Goal: Find specific page/section: Find specific page/section

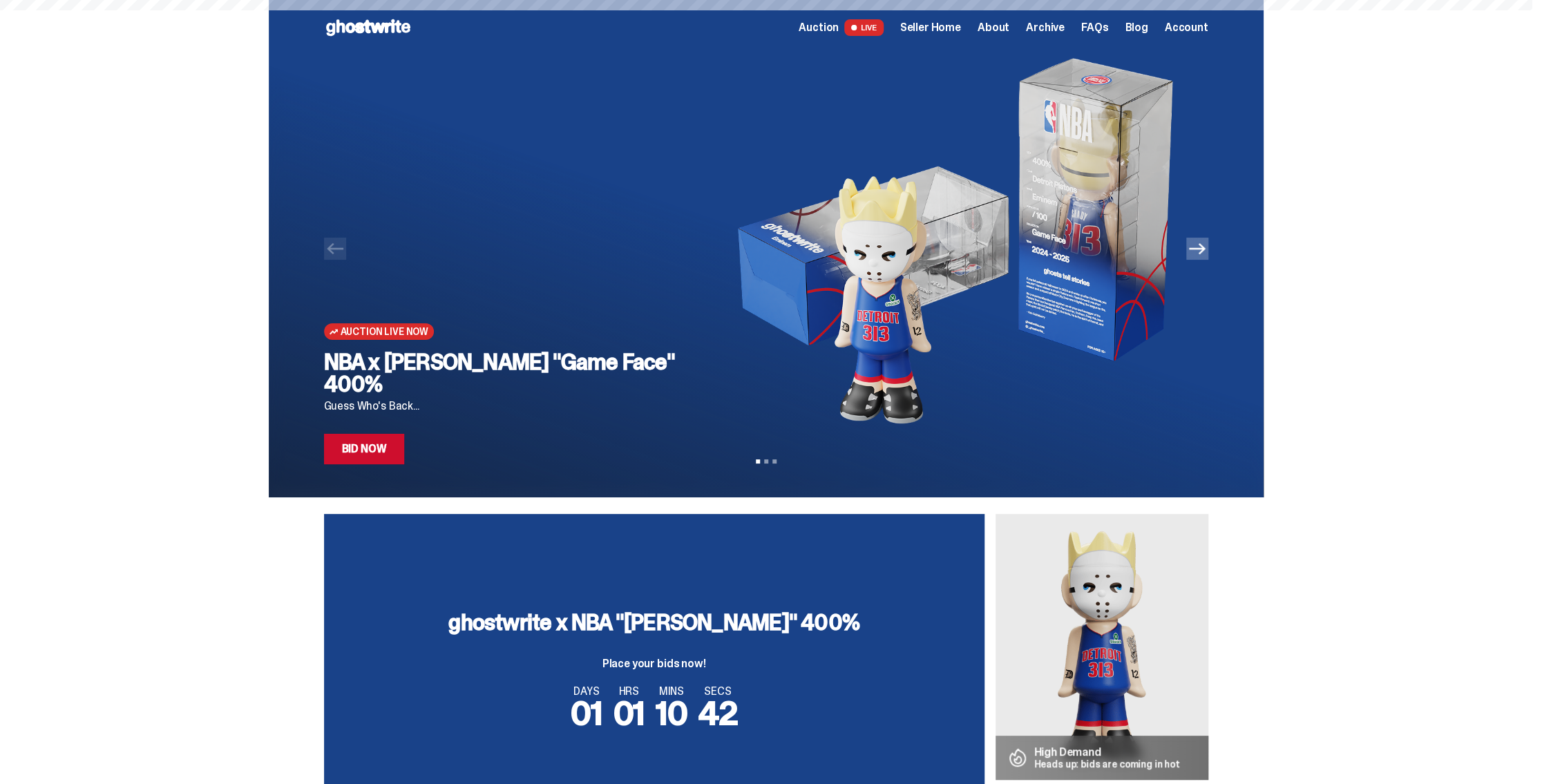
click at [934, 28] on span "Seller Home" at bounding box center [931, 27] width 61 height 11
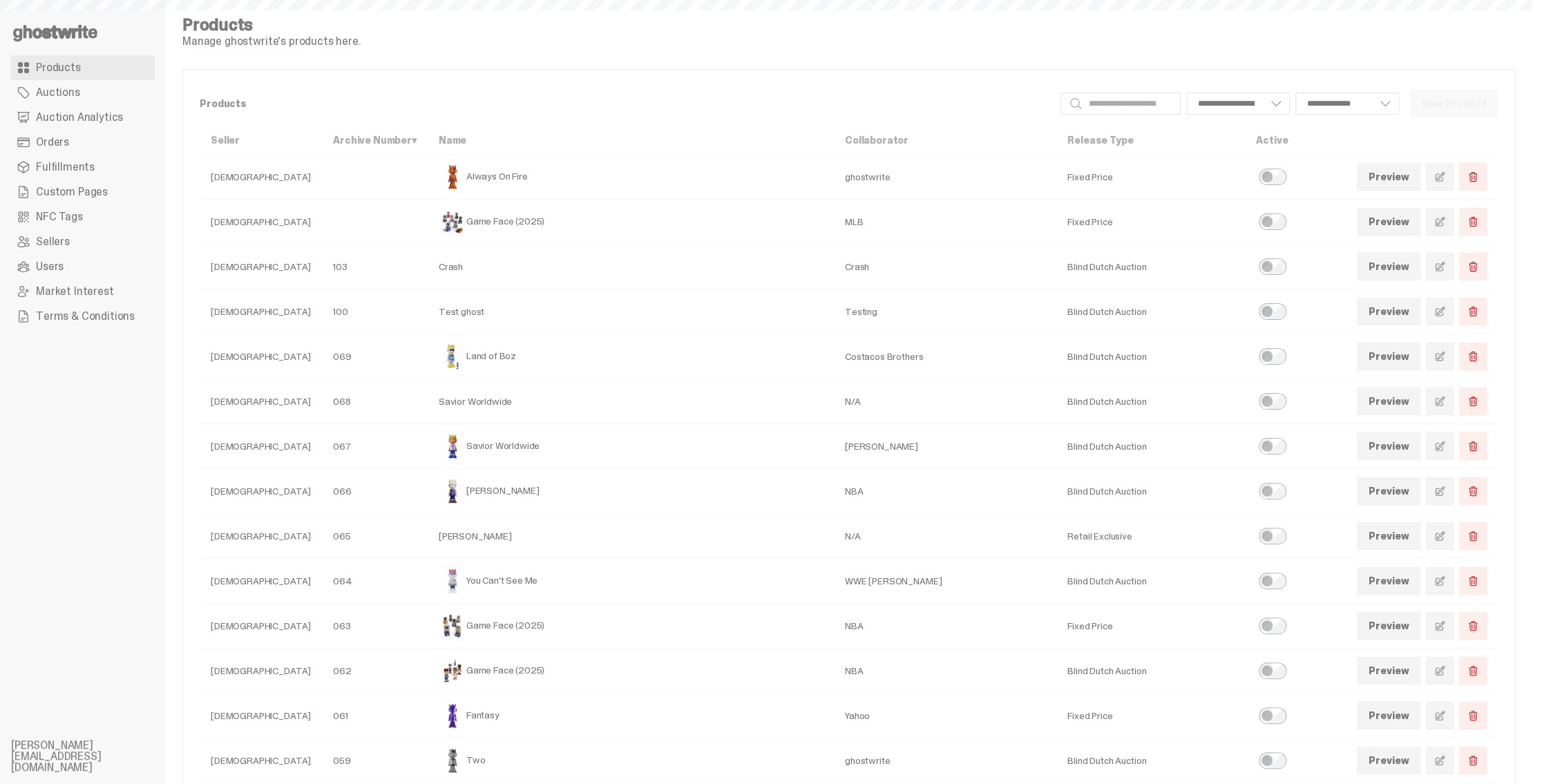
select select
drag, startPoint x: 94, startPoint y: 124, endPoint x: 180, endPoint y: 147, distance: 89.0
click at [94, 123] on span "Auction Analytics" at bounding box center [79, 117] width 87 height 11
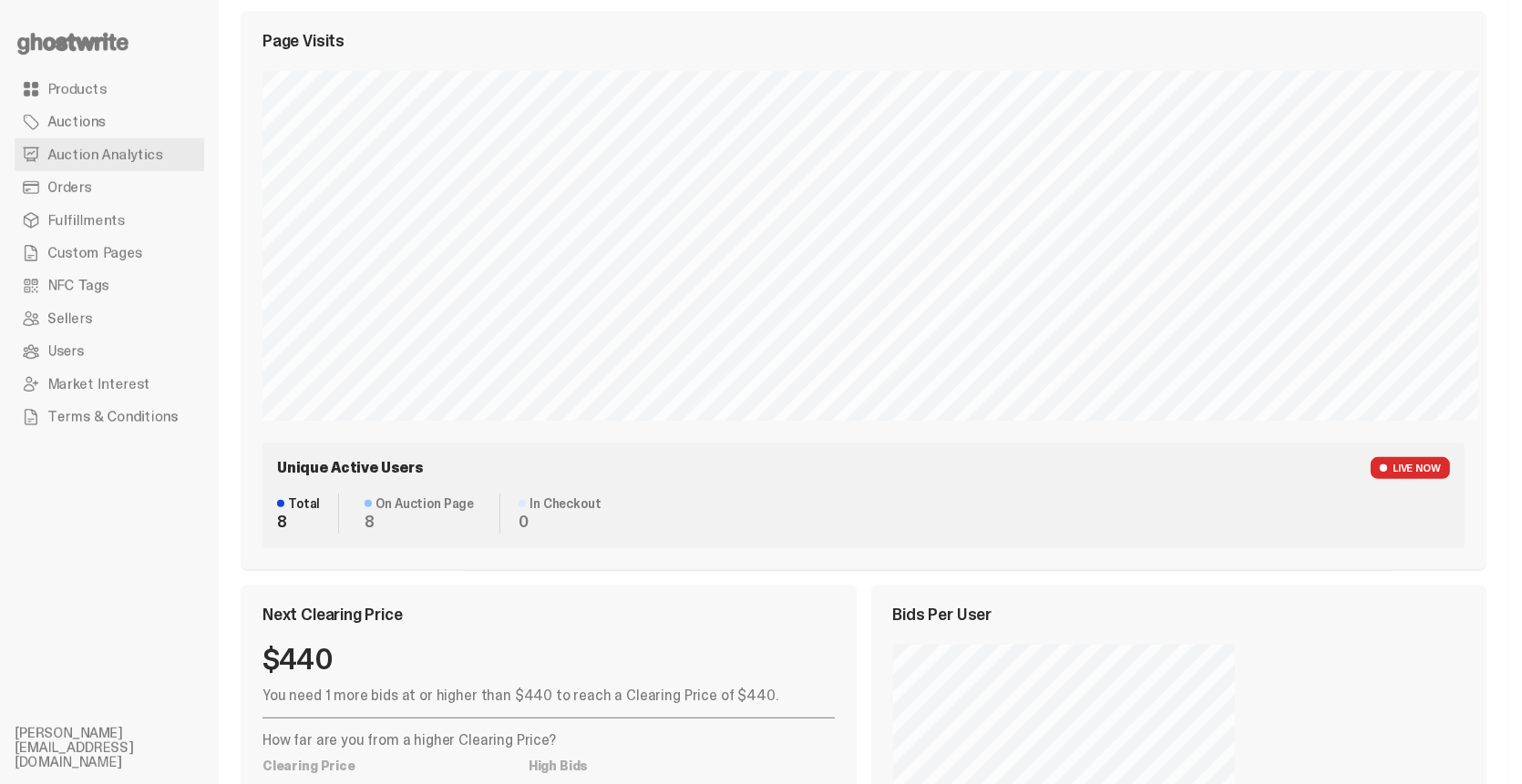
scroll to position [546, 0]
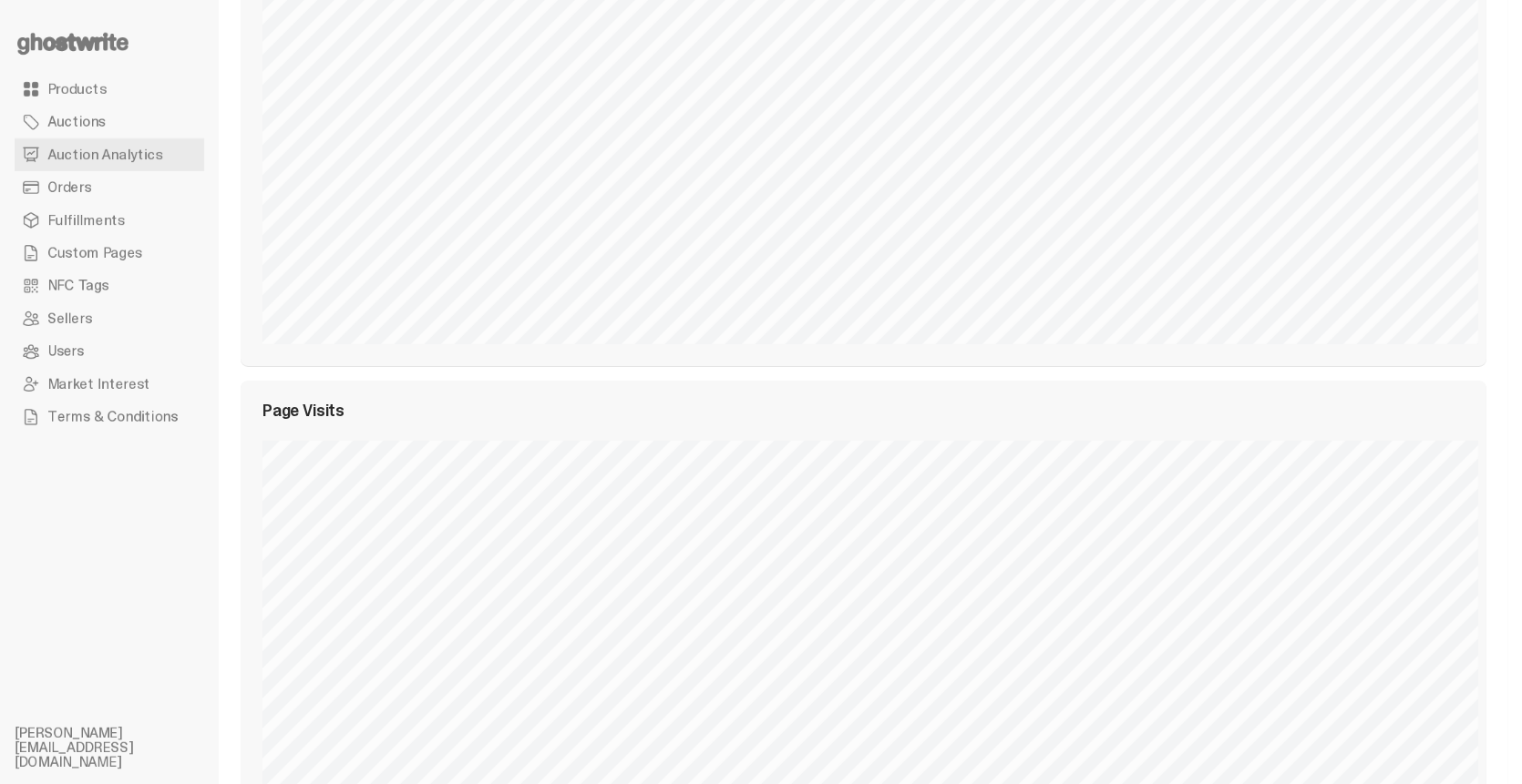
select select "**"
